Goal: Information Seeking & Learning: Learn about a topic

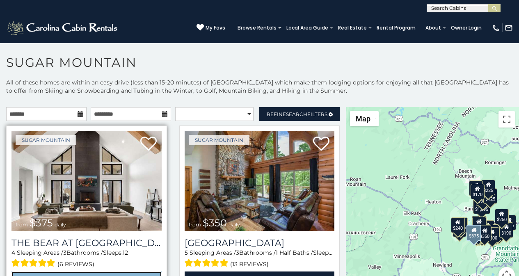
click at [32, 274] on link "View Property" at bounding box center [86, 280] width 150 height 17
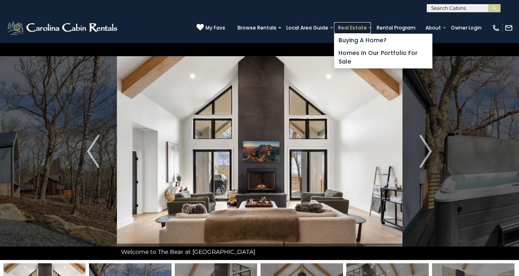
click at [360, 25] on link "Real Estate" at bounding box center [352, 27] width 37 height 11
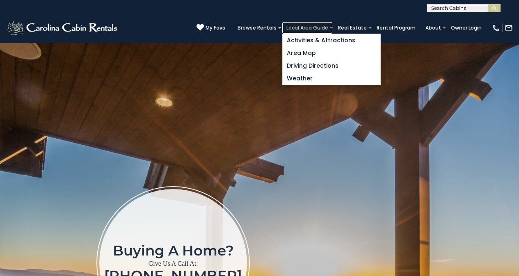
click at [318, 25] on link "Local Area Guide" at bounding box center [308, 27] width 50 height 11
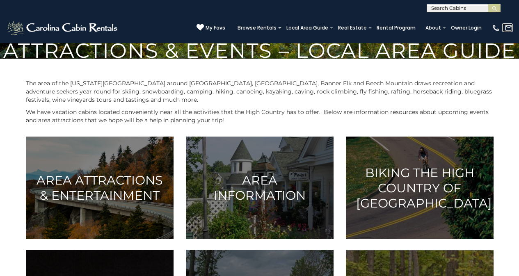
click at [504, 25] on link at bounding box center [508, 27] width 11 height 9
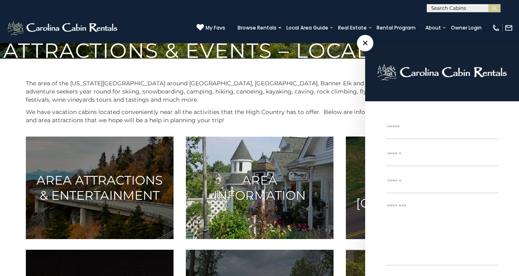
click at [211, 239] on img at bounding box center [260, 188] width 148 height 103
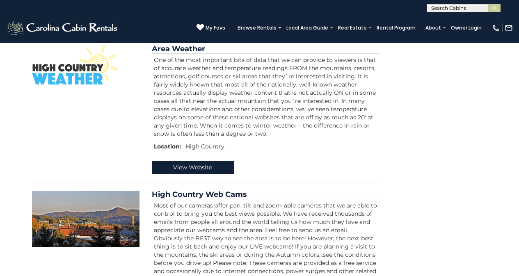
scroll to position [1041, 0]
